Goal: Check status

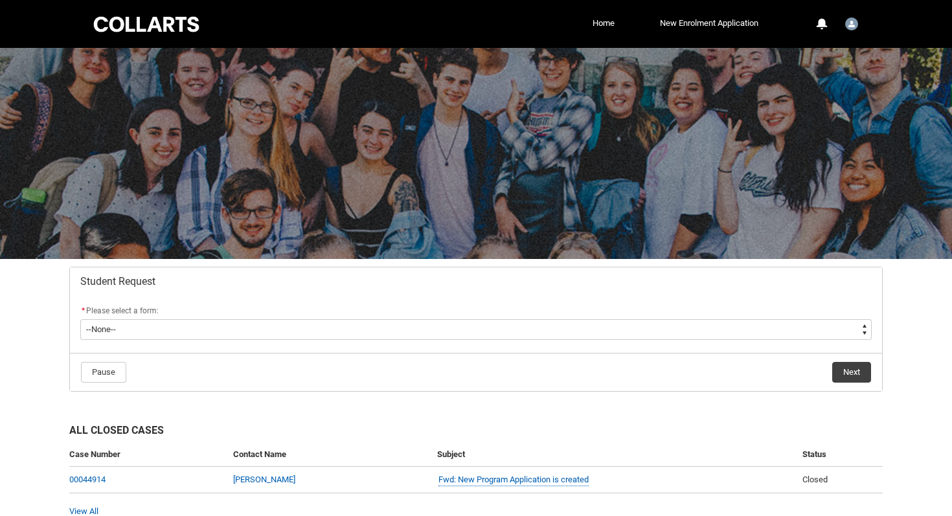
scroll to position [62, 0]
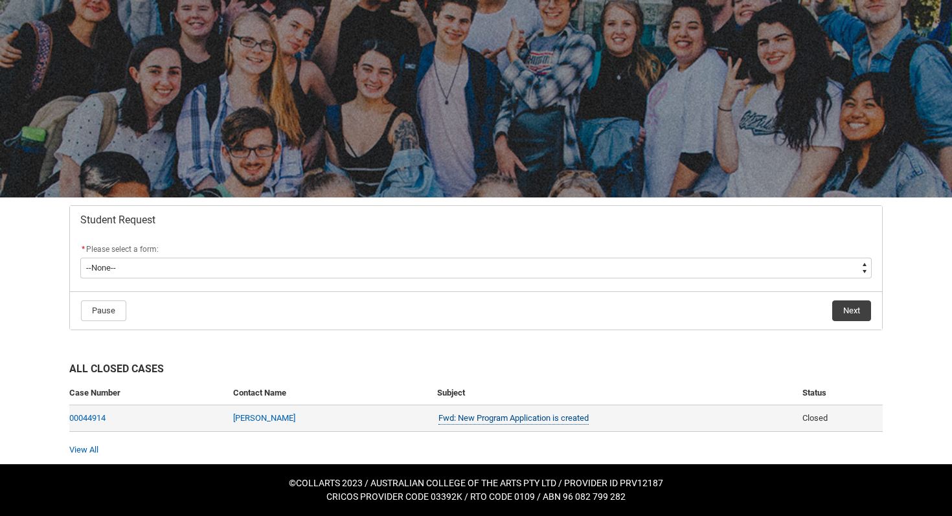
click at [588, 420] on link "Fwd: New Program Application is created" at bounding box center [513, 419] width 150 height 14
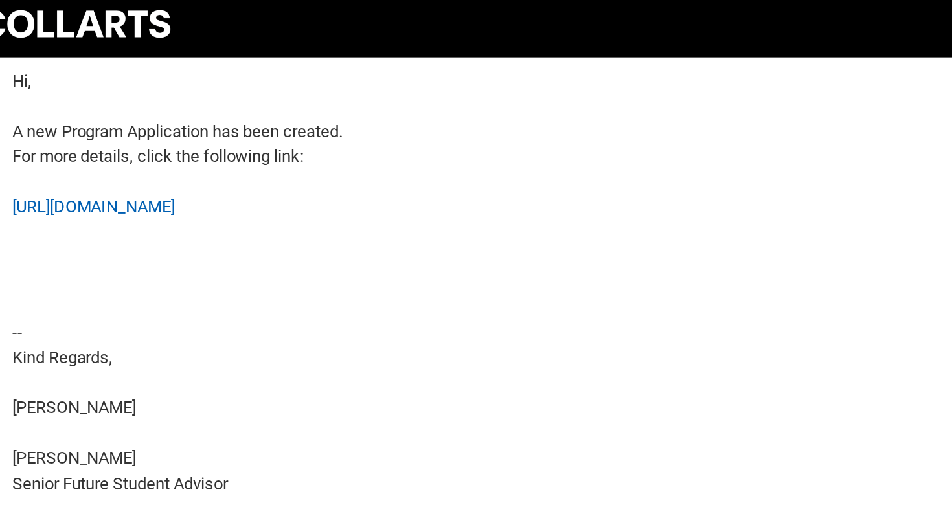
scroll to position [809, 0]
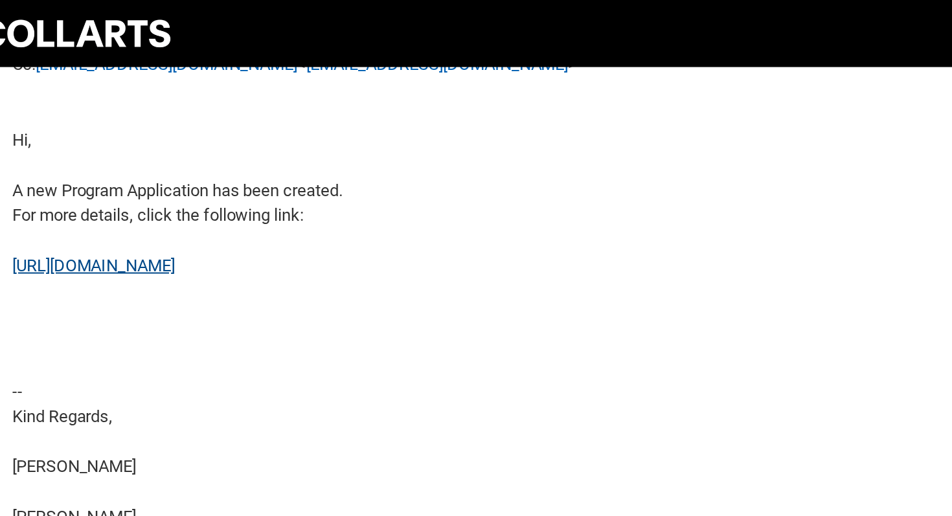
click at [162, 129] on link "[URL][DOMAIN_NAME]" at bounding box center [122, 133] width 82 height 10
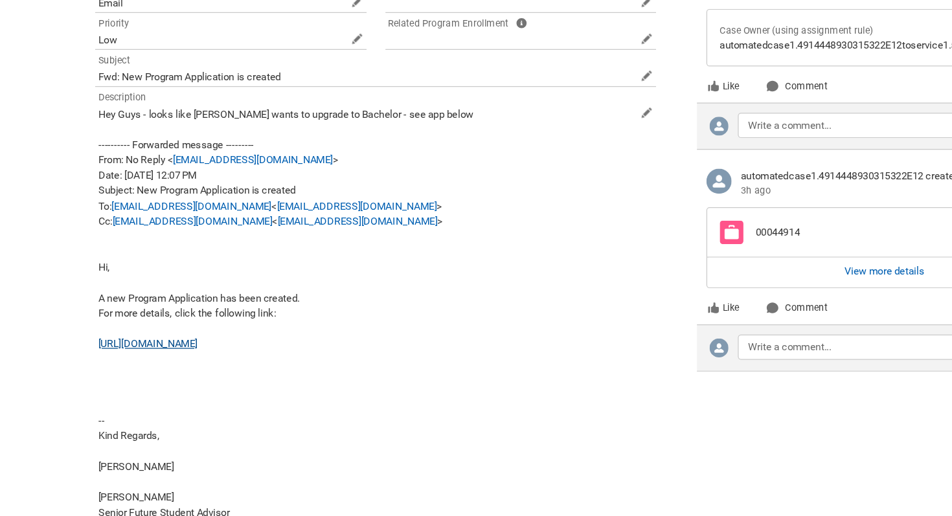
scroll to position [571, 0]
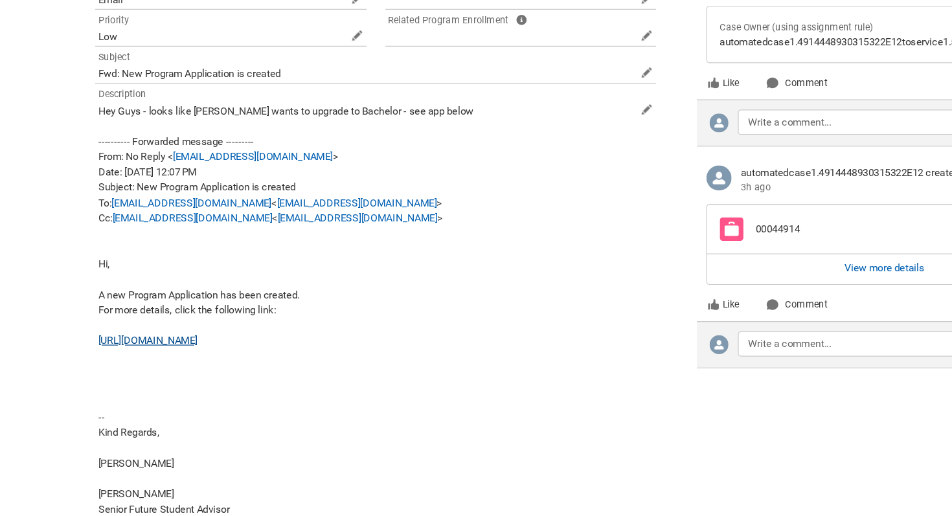
click at [162, 371] on link "[URL][DOMAIN_NAME]" at bounding box center [122, 371] width 82 height 10
